Goal: Task Accomplishment & Management: Manage account settings

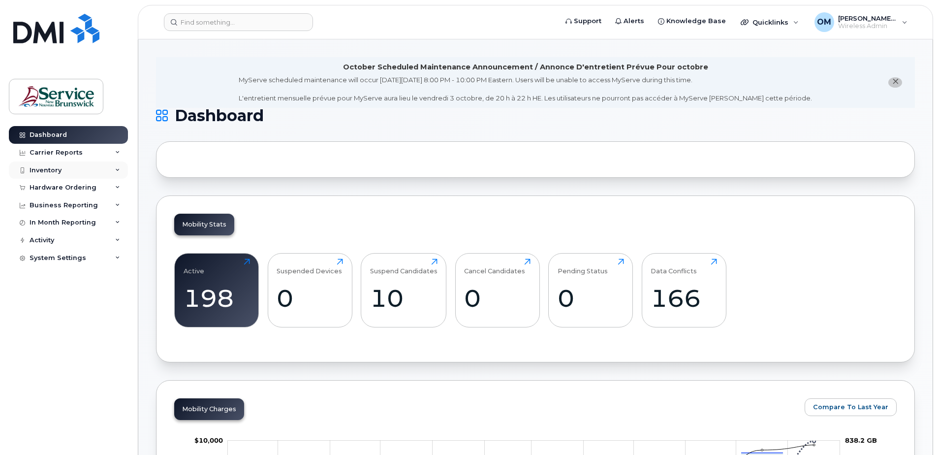
click at [121, 167] on div "Inventory" at bounding box center [68, 170] width 119 height 18
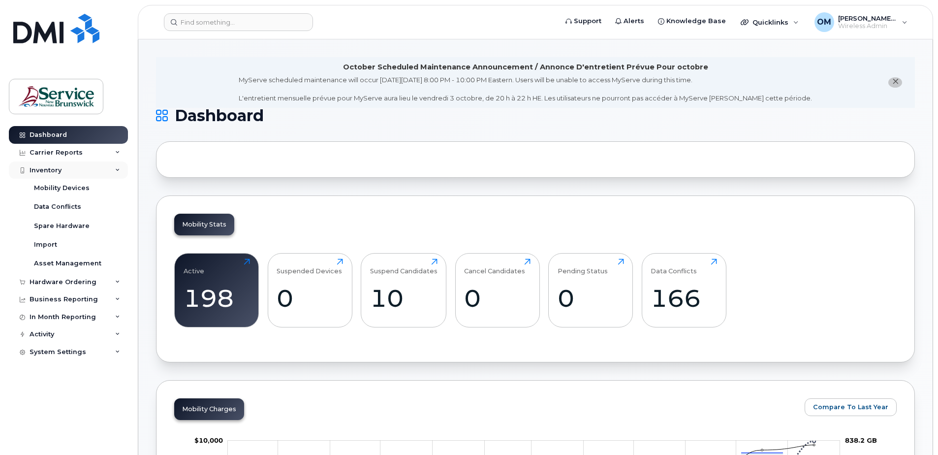
click at [120, 168] on div "Inventory" at bounding box center [68, 170] width 119 height 18
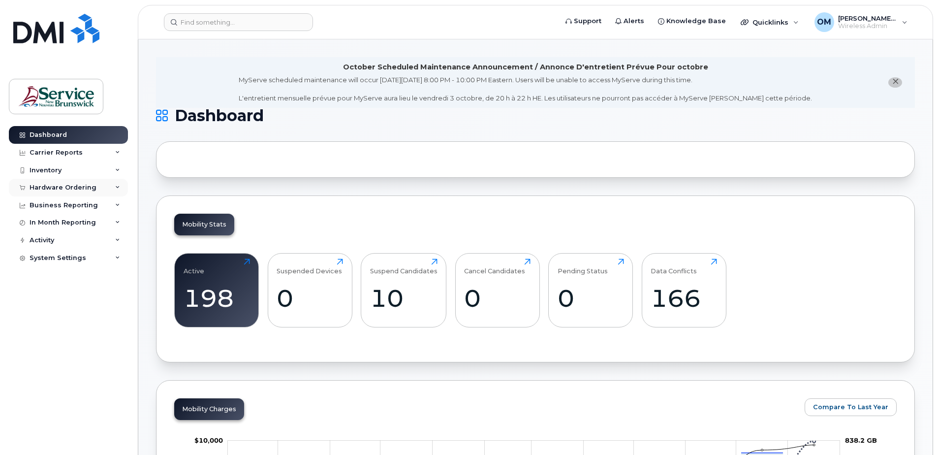
click at [114, 188] on div "Hardware Ordering" at bounding box center [68, 188] width 119 height 18
click at [115, 188] on div "Hardware Ordering" at bounding box center [68, 188] width 119 height 18
click at [116, 203] on icon at bounding box center [117, 205] width 5 height 5
click at [115, 153] on icon at bounding box center [117, 152] width 5 height 5
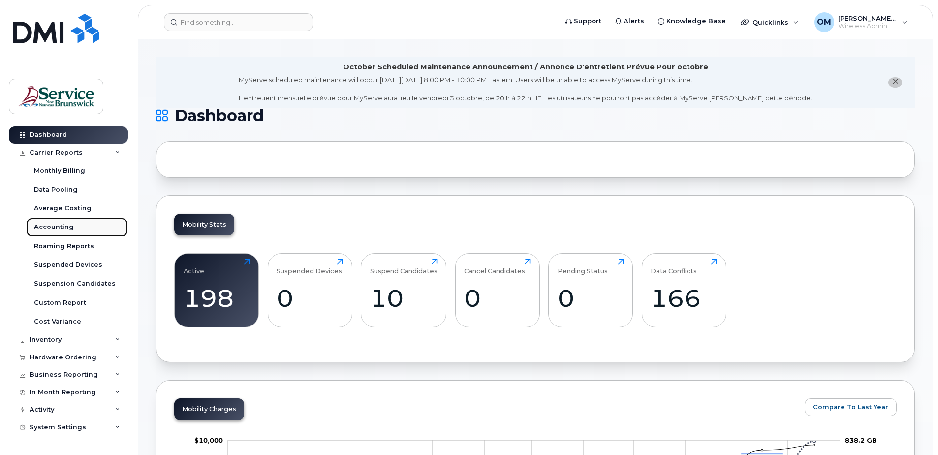
click at [74, 226] on link "Accounting" at bounding box center [77, 227] width 102 height 19
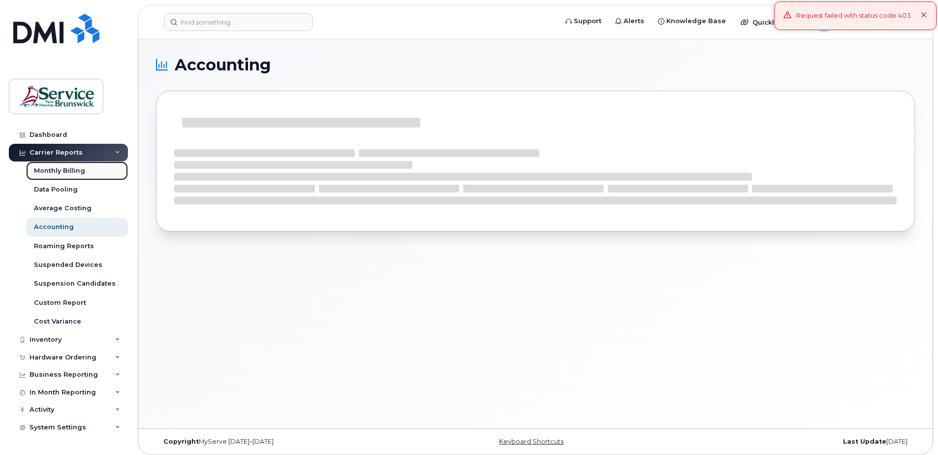
click at [64, 170] on div "Monthly Billing" at bounding box center [59, 170] width 51 height 9
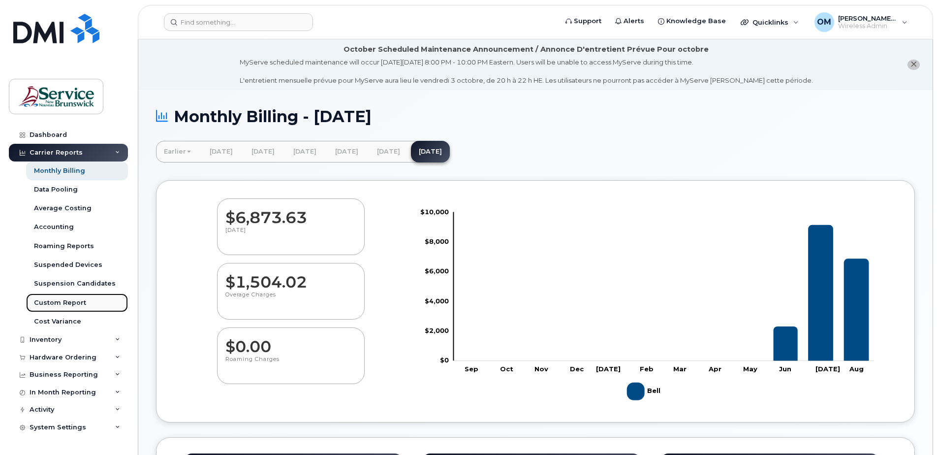
click at [85, 303] on link "Custom Report" at bounding box center [77, 302] width 102 height 19
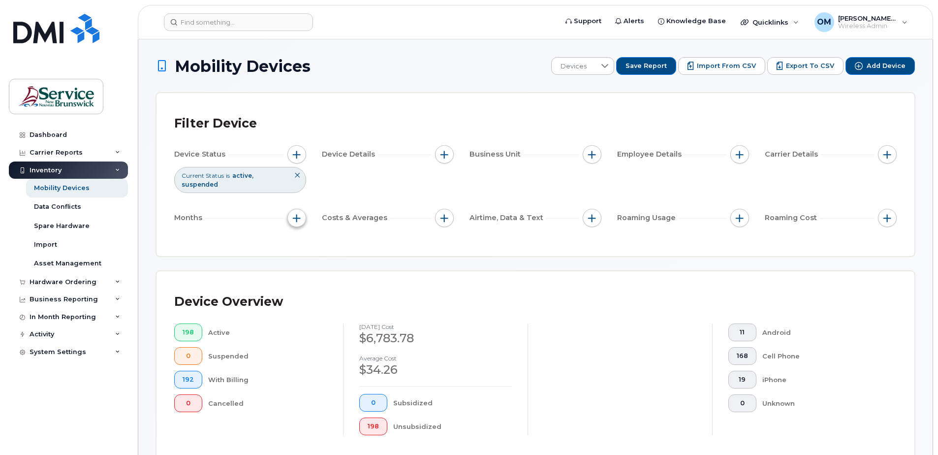
click at [295, 215] on span "button" at bounding box center [297, 218] width 8 height 8
click at [302, 246] on input "Billing Cycle" at bounding box center [299, 248] width 8 height 8
checkbox input "true"
click at [334, 269] on div at bounding box center [342, 266] width 19 height 17
click at [331, 262] on span "is" at bounding box center [322, 267] width 22 height 18
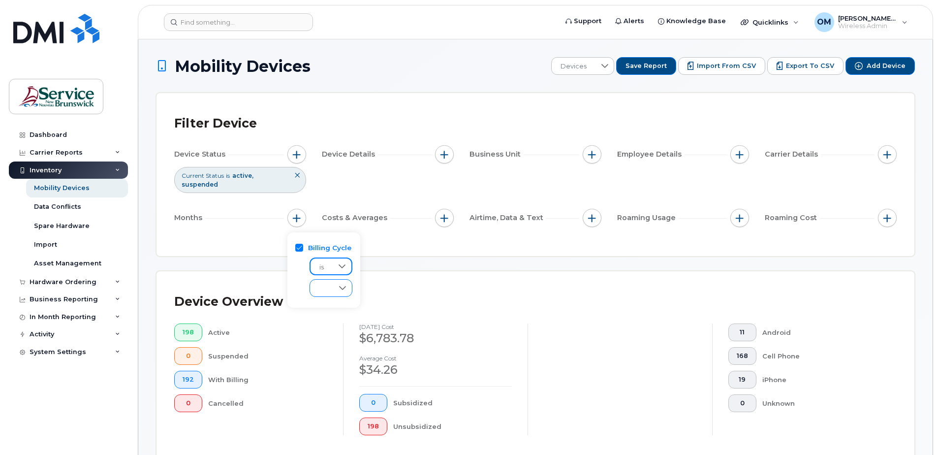
click at [343, 284] on icon at bounding box center [343, 288] width 8 height 8
click at [341, 261] on div at bounding box center [342, 266] width 19 height 17
click at [331, 315] on span "custom range" at bounding box center [341, 311] width 48 height 9
click at [372, 291] on div "Enter Value" at bounding box center [351, 288] width 83 height 18
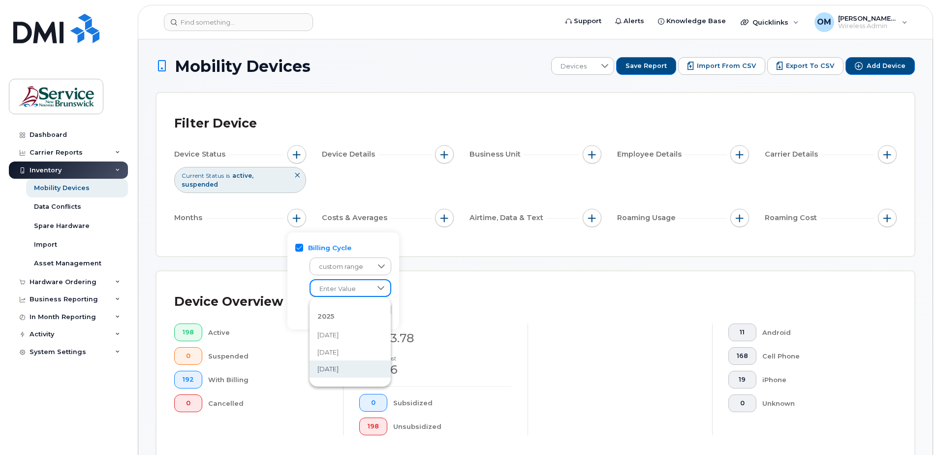
click at [349, 362] on li "June 2025" at bounding box center [350, 368] width 81 height 17
click at [382, 307] on icon at bounding box center [381, 310] width 8 height 8
click at [346, 337] on li "2025" at bounding box center [350, 337] width 81 height 21
click at [330, 339] on span "2025" at bounding box center [325, 338] width 17 height 8
click at [332, 390] on span "June 2025" at bounding box center [327, 390] width 21 height 9
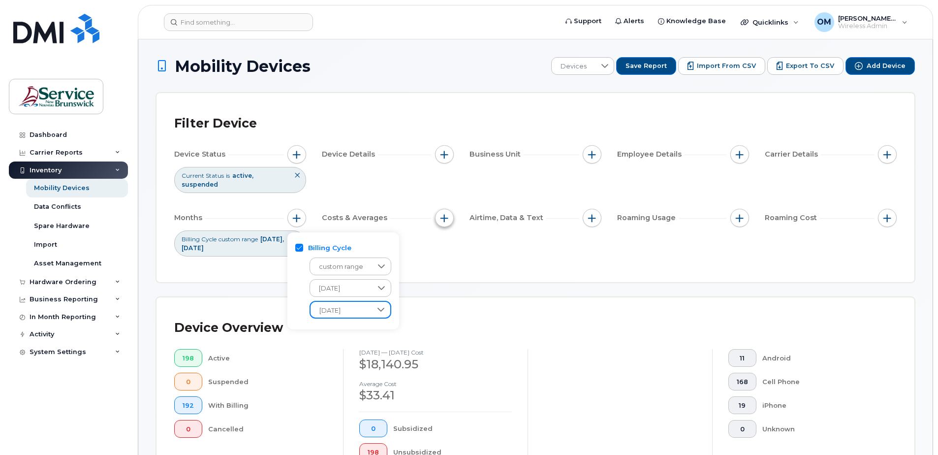
click at [441, 217] on span "button" at bounding box center [444, 218] width 8 height 8
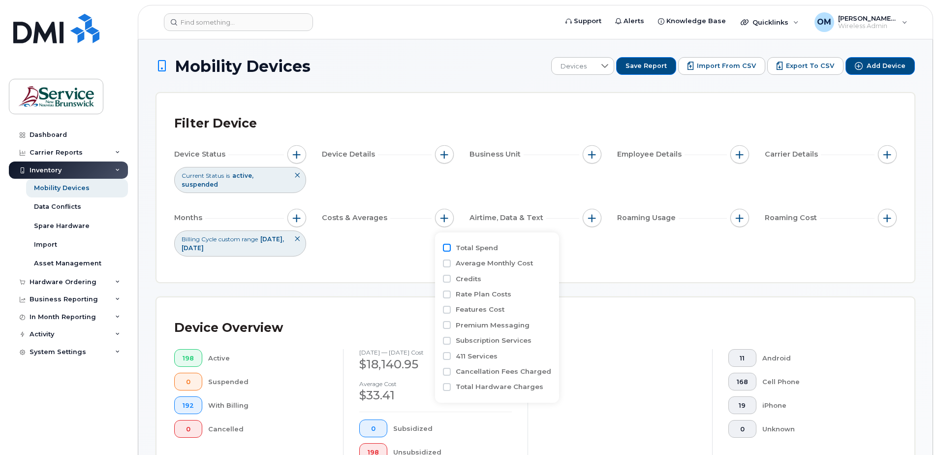
click at [445, 244] on input "Total Spend" at bounding box center [447, 248] width 8 height 8
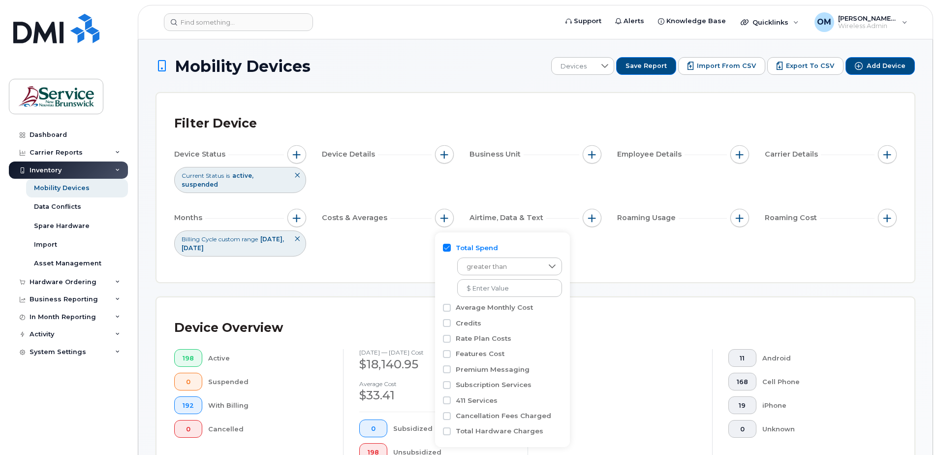
click at [446, 248] on input "Total Spend" at bounding box center [447, 248] width 8 height 8
checkbox input "false"
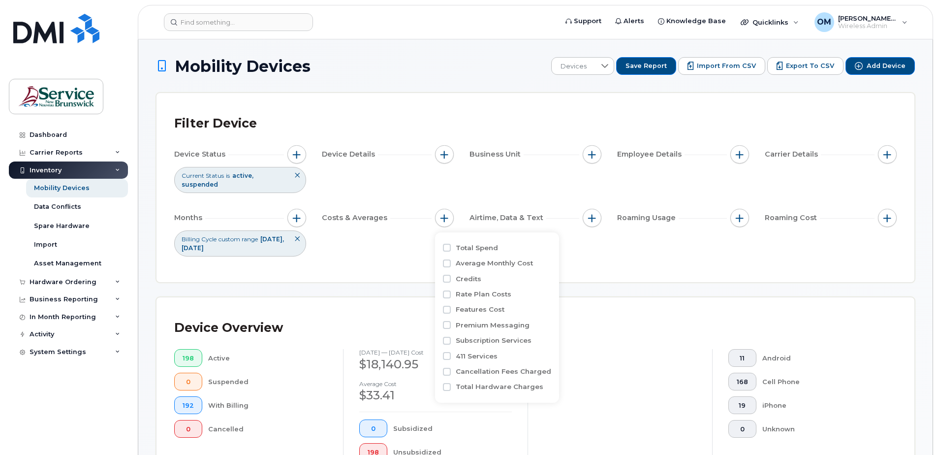
click at [655, 188] on div "Device Status Current Status is active suspended Device Details Business Unit E…" at bounding box center [535, 200] width 722 height 111
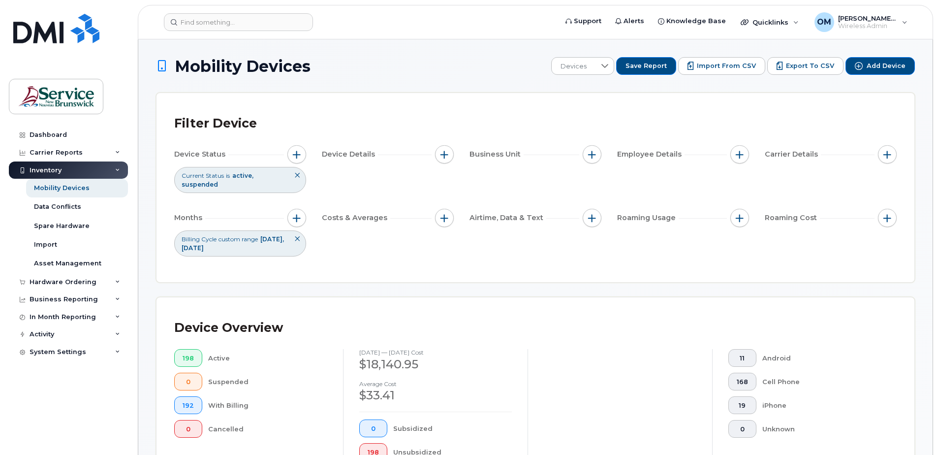
click at [431, 219] on div "Costs & Averages" at bounding box center [388, 218] width 132 height 19
click at [443, 219] on span "button" at bounding box center [444, 218] width 8 height 8
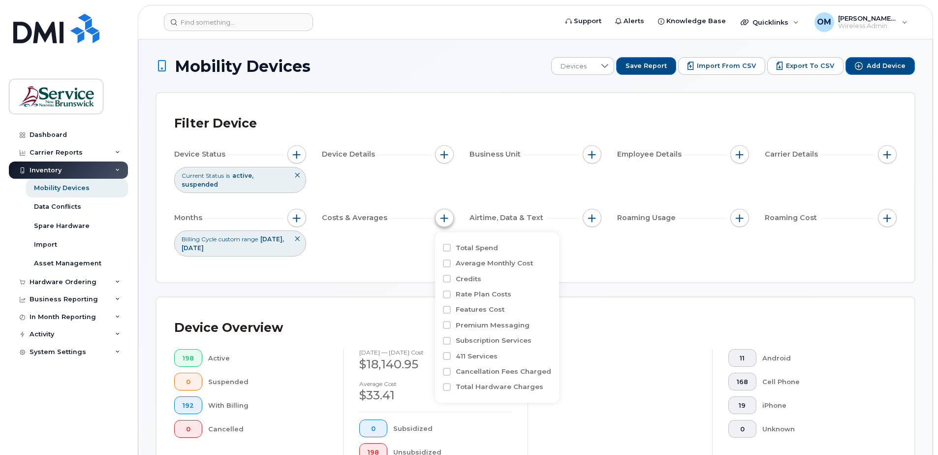
click at [443, 218] on span "button" at bounding box center [444, 218] width 8 height 8
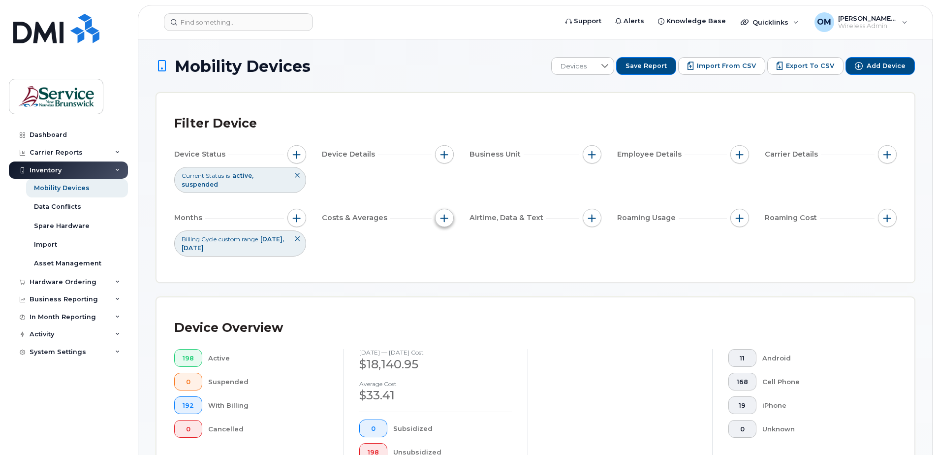
click at [443, 218] on span "button" at bounding box center [444, 218] width 8 height 8
click at [99, 152] on div "Carrier Reports" at bounding box center [68, 153] width 119 height 18
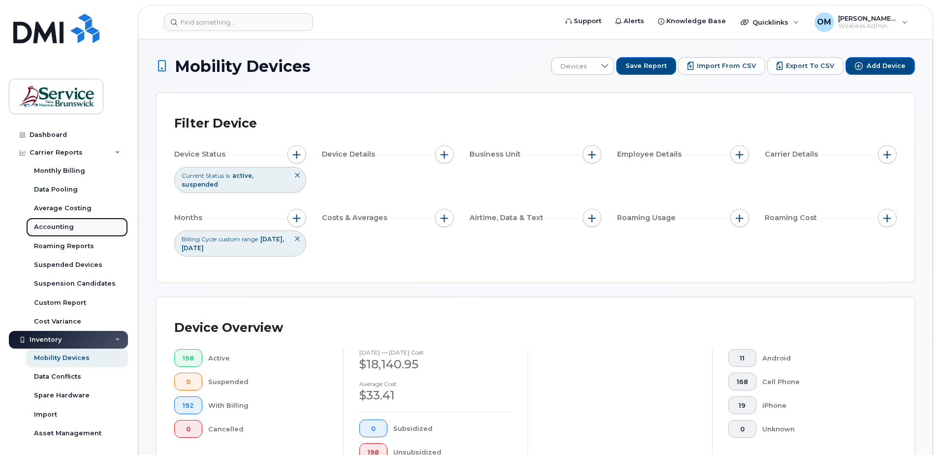
click at [63, 230] on div "Accounting" at bounding box center [54, 226] width 40 height 9
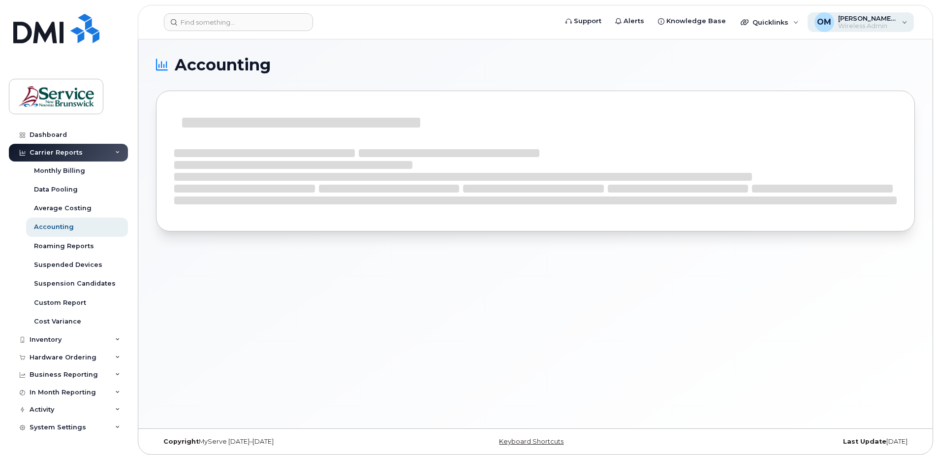
click at [901, 22] on div "OM Oliveira, Michael (DNRED/MRNDE-DAAF/MAAP) Wireless Admin" at bounding box center [861, 22] width 107 height 20
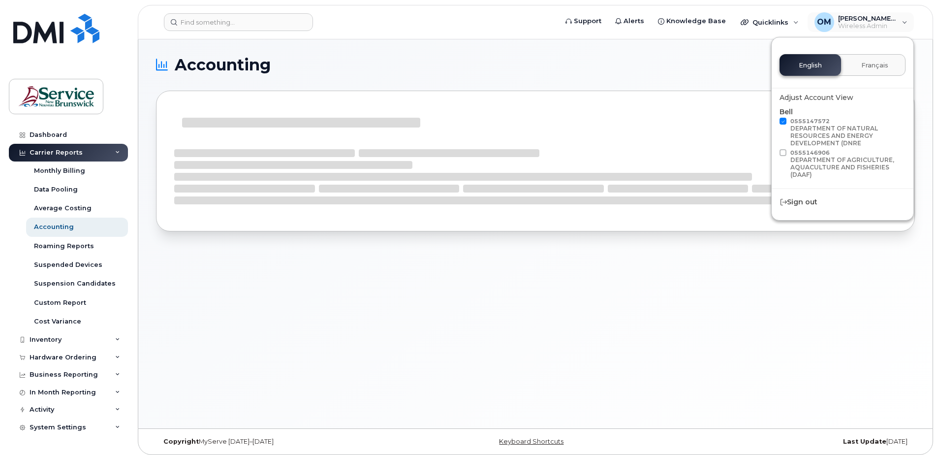
click at [785, 121] on span at bounding box center [783, 121] width 7 height 7
click at [773, 121] on input "0555147572 DEPARTMENT OF NATURAL RESOURCES AND ENERGY DEVELOPMENT (DNRE" at bounding box center [770, 120] width 5 height 5
checkbox input "false"
click at [722, 57] on div "Accounting" at bounding box center [535, 233] width 794 height 389
